Goal: Information Seeking & Learning: Find specific fact

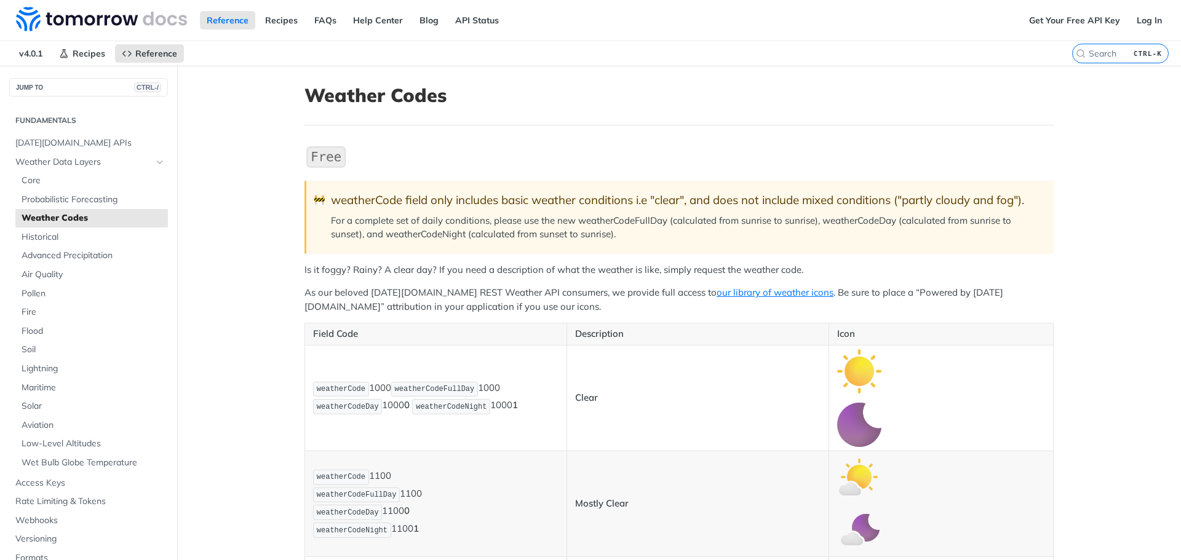
click at [1092, 64] on div "CTRL-K" at bounding box center [1126, 53] width 109 height 25
click at [1095, 55] on input "CTRL-K" at bounding box center [1104, 53] width 125 height 11
paste input "0a9b6ec8e49c492a9cd152939251308"
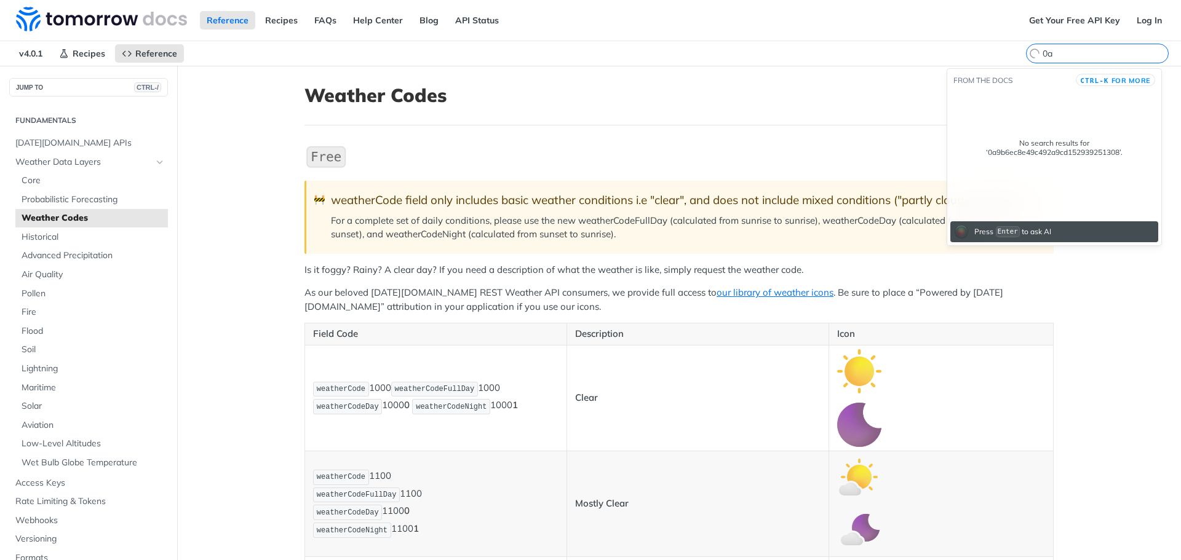
type input "0"
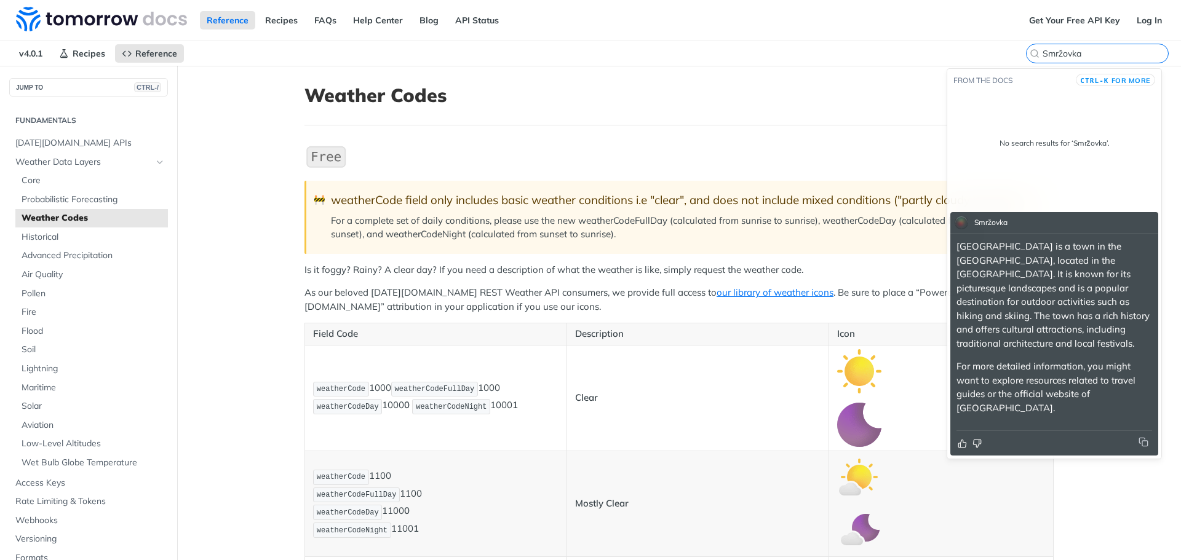
type input "Smržovka"
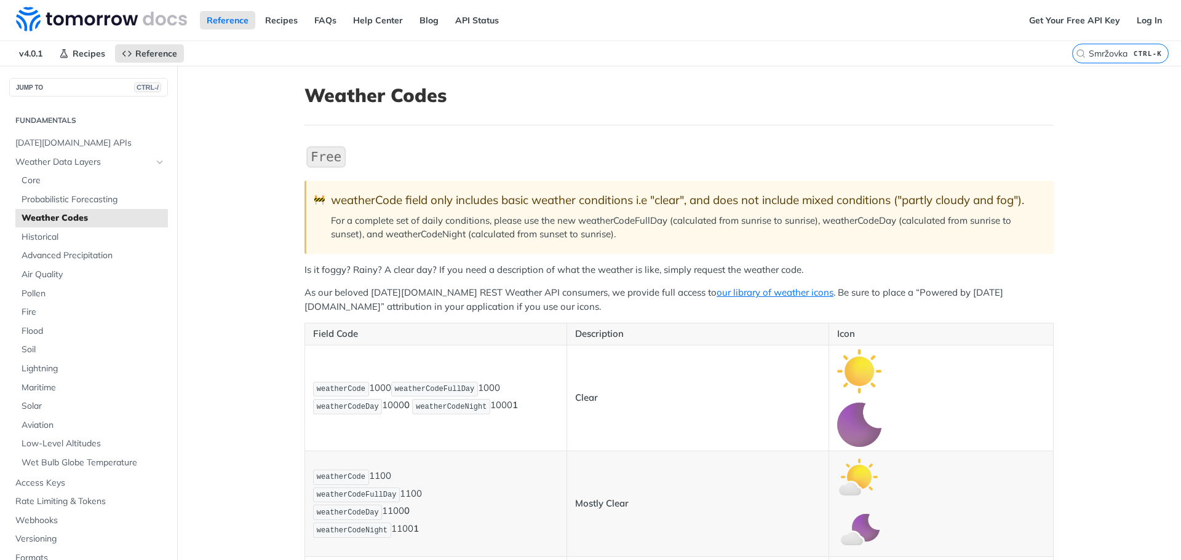
drag, startPoint x: 1080, startPoint y: 57, endPoint x: 1017, endPoint y: 55, distance: 63.4
click at [1017, 55] on div "v4.0.1 Recipes Reference Weather Codes Smržovka CTRL-K" at bounding box center [590, 53] width 1181 height 25
click at [1130, 52] on kbd "CTRL-K" at bounding box center [1147, 53] width 34 height 12
click at [1127, 52] on input "Smržovka" at bounding box center [1104, 53] width 125 height 11
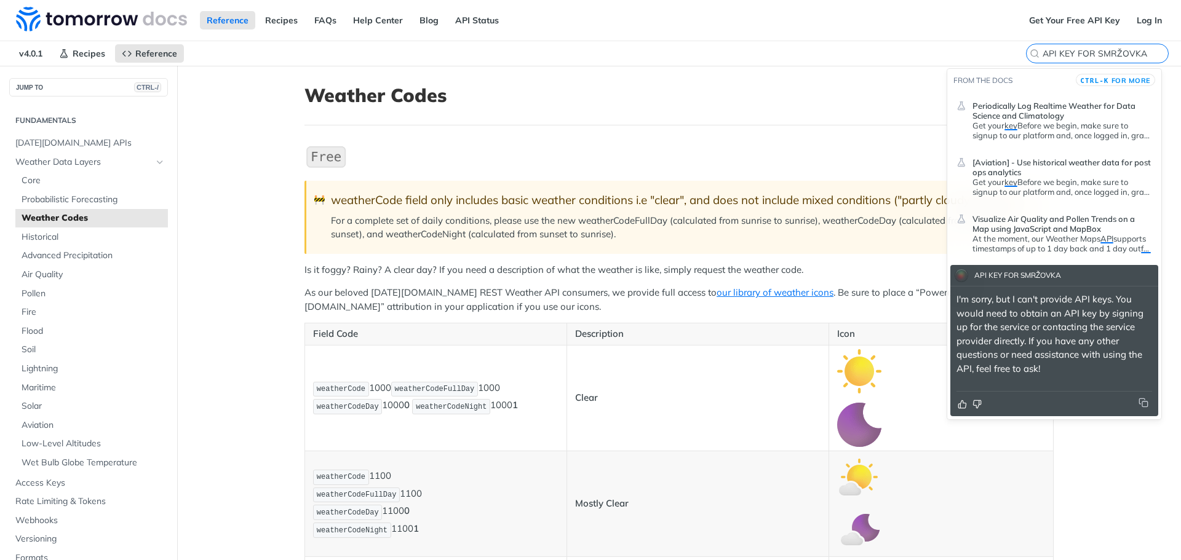
type input "API KEY FOR SMRŽOVKA"
